Goal: Task Accomplishment & Management: Manage account settings

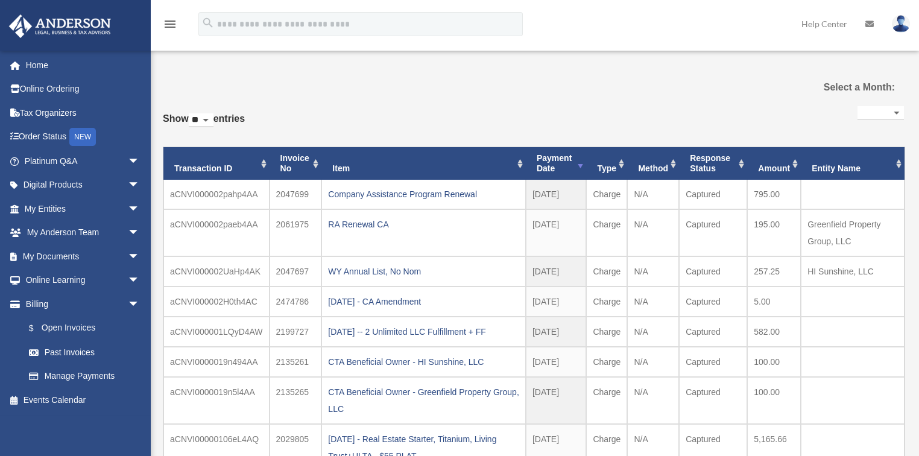
select select
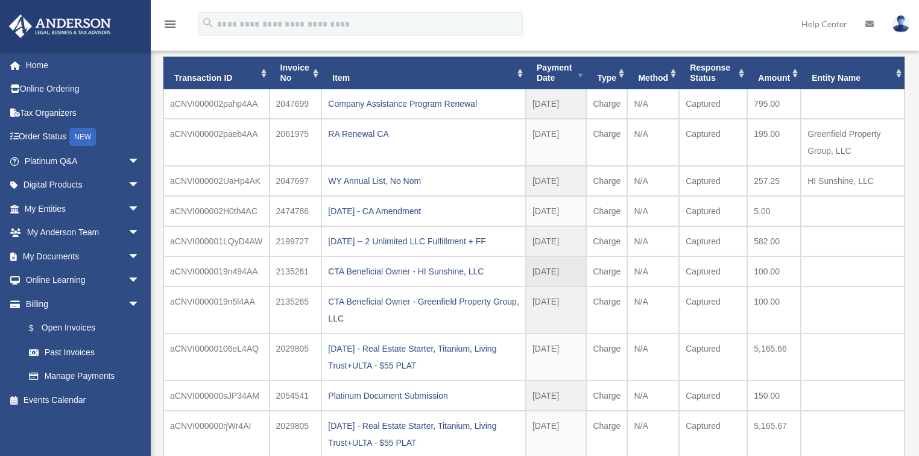
scroll to position [283, 0]
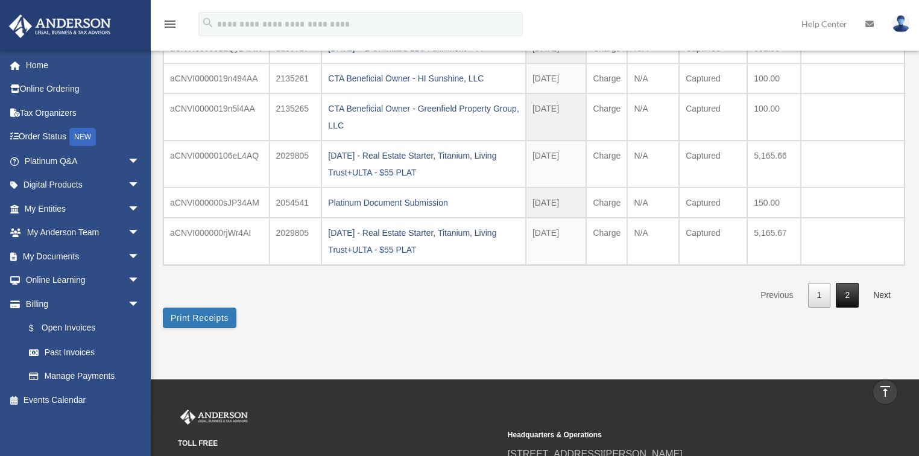
click at [846, 289] on link "2" at bounding box center [846, 295] width 23 height 25
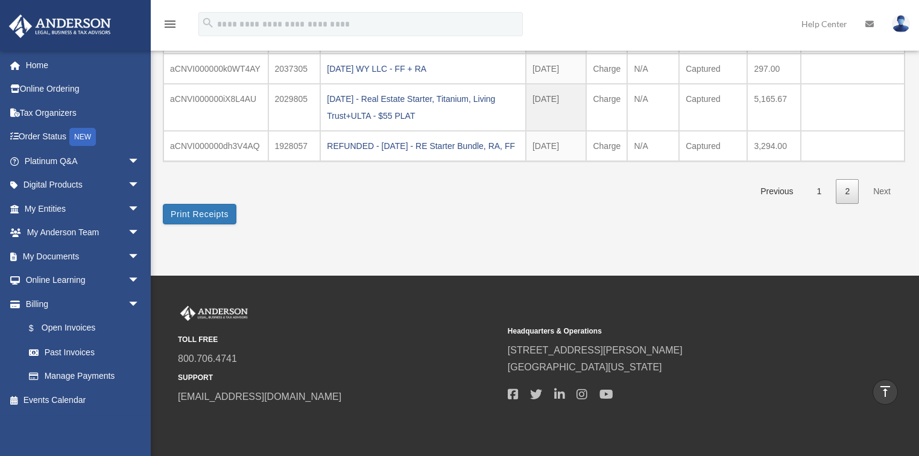
scroll to position [0, 0]
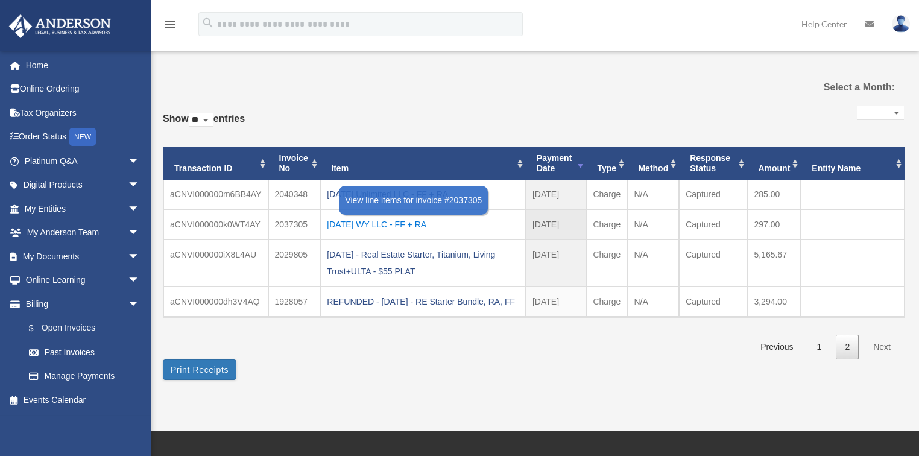
click at [403, 221] on div "[DATE] WY LLC - FF + RA" at bounding box center [423, 224] width 192 height 17
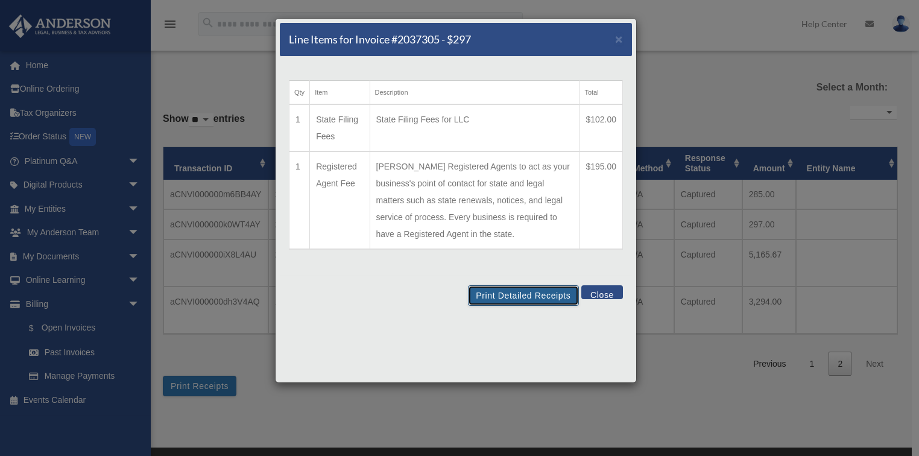
click at [494, 294] on button "Print Detailed Receipts" at bounding box center [523, 295] width 110 height 20
click at [550, 289] on button "Print Detailed Receipts" at bounding box center [523, 295] width 110 height 20
click at [600, 292] on button "Close" at bounding box center [602, 292] width 42 height 14
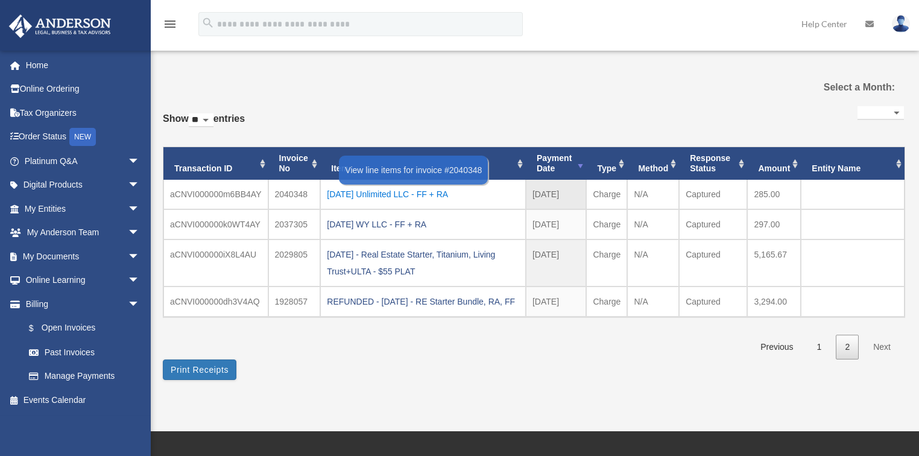
click at [421, 193] on div "[DATE] Unlimited LLC - FF + RA" at bounding box center [423, 194] width 192 height 17
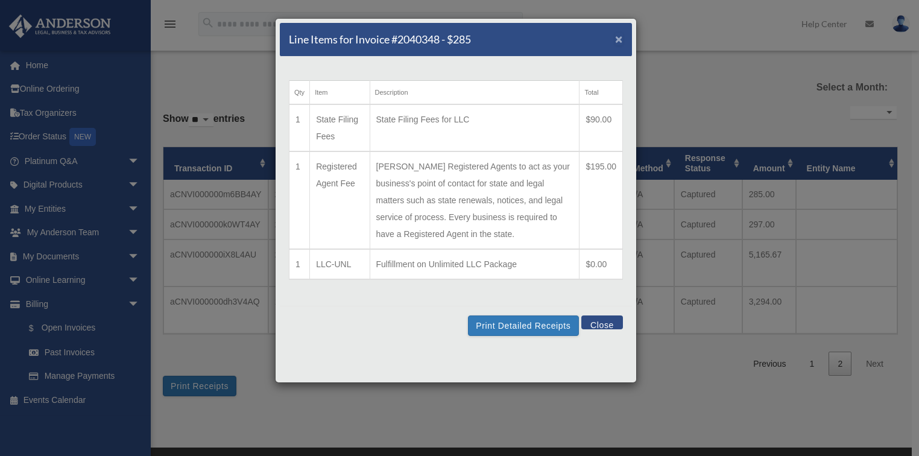
click at [620, 39] on span "×" at bounding box center [619, 39] width 8 height 14
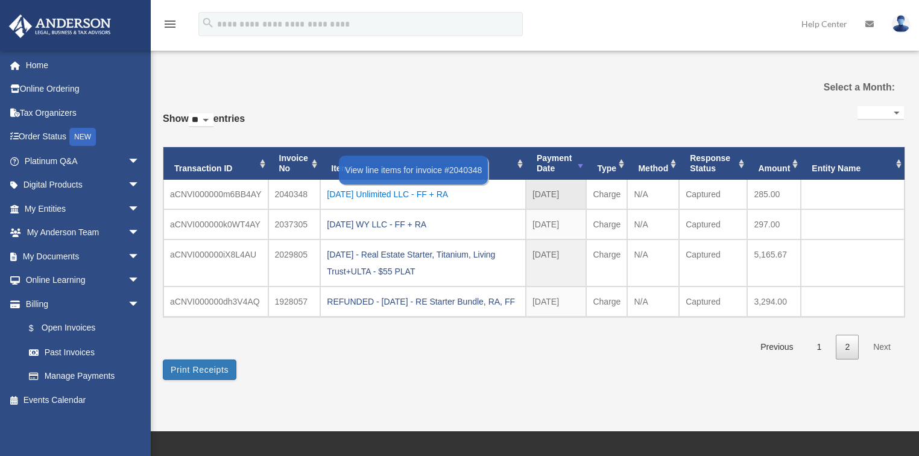
click at [337, 193] on div "[DATE] Unlimited LLC - FF + RA" at bounding box center [423, 194] width 192 height 17
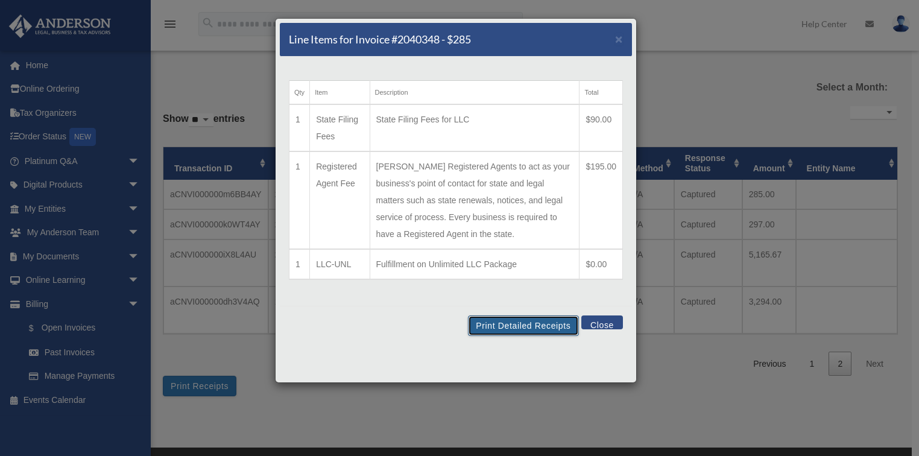
click at [523, 322] on button "Print Detailed Receipts" at bounding box center [523, 325] width 110 height 20
click at [555, 325] on button "Print Detailed Receipts" at bounding box center [523, 325] width 110 height 20
click at [599, 323] on button "Close" at bounding box center [602, 322] width 42 height 14
